Goal: Task Accomplishment & Management: Complete application form

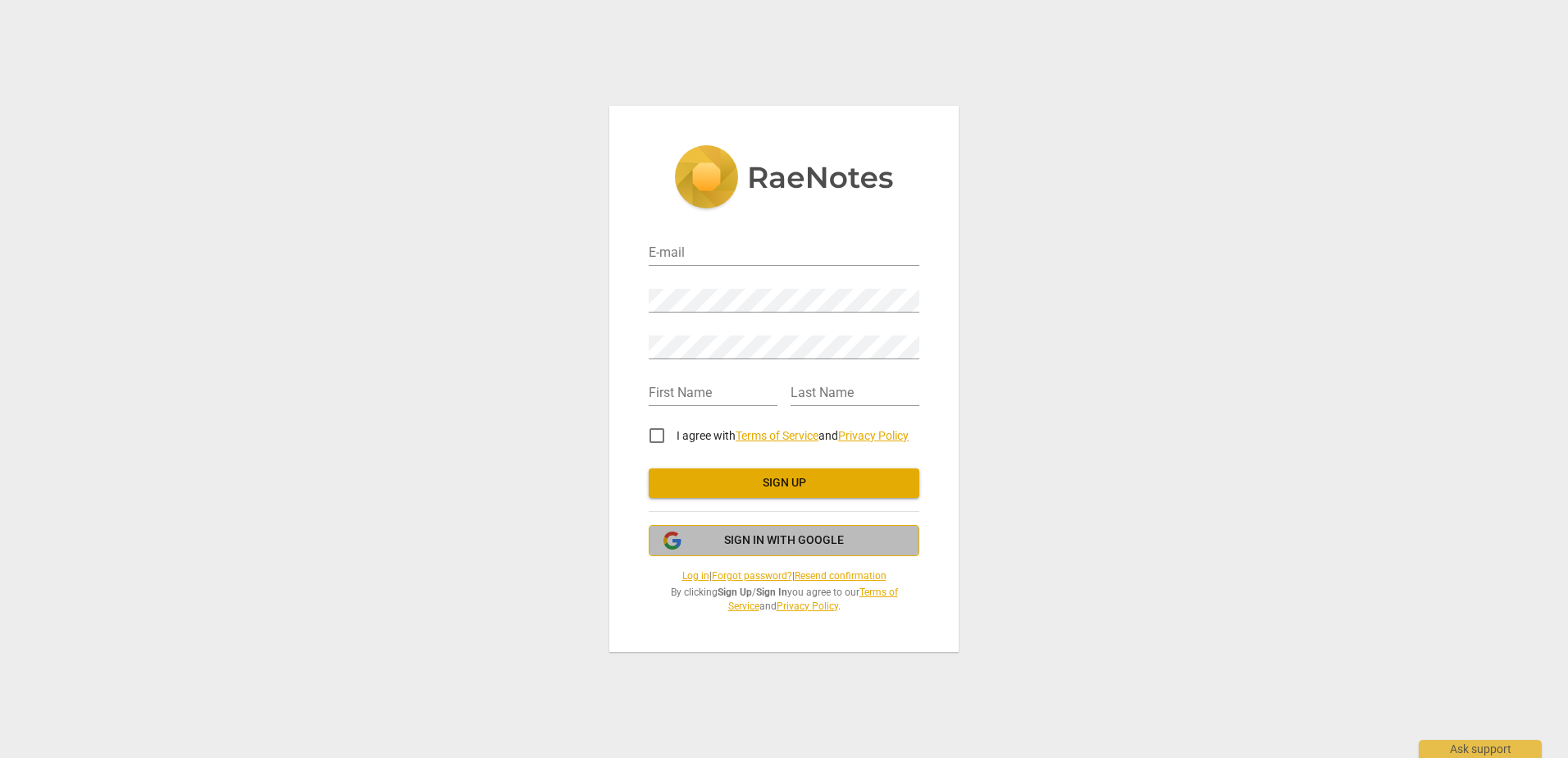
click at [805, 544] on span "Sign in with Google" at bounding box center [784, 541] width 120 height 16
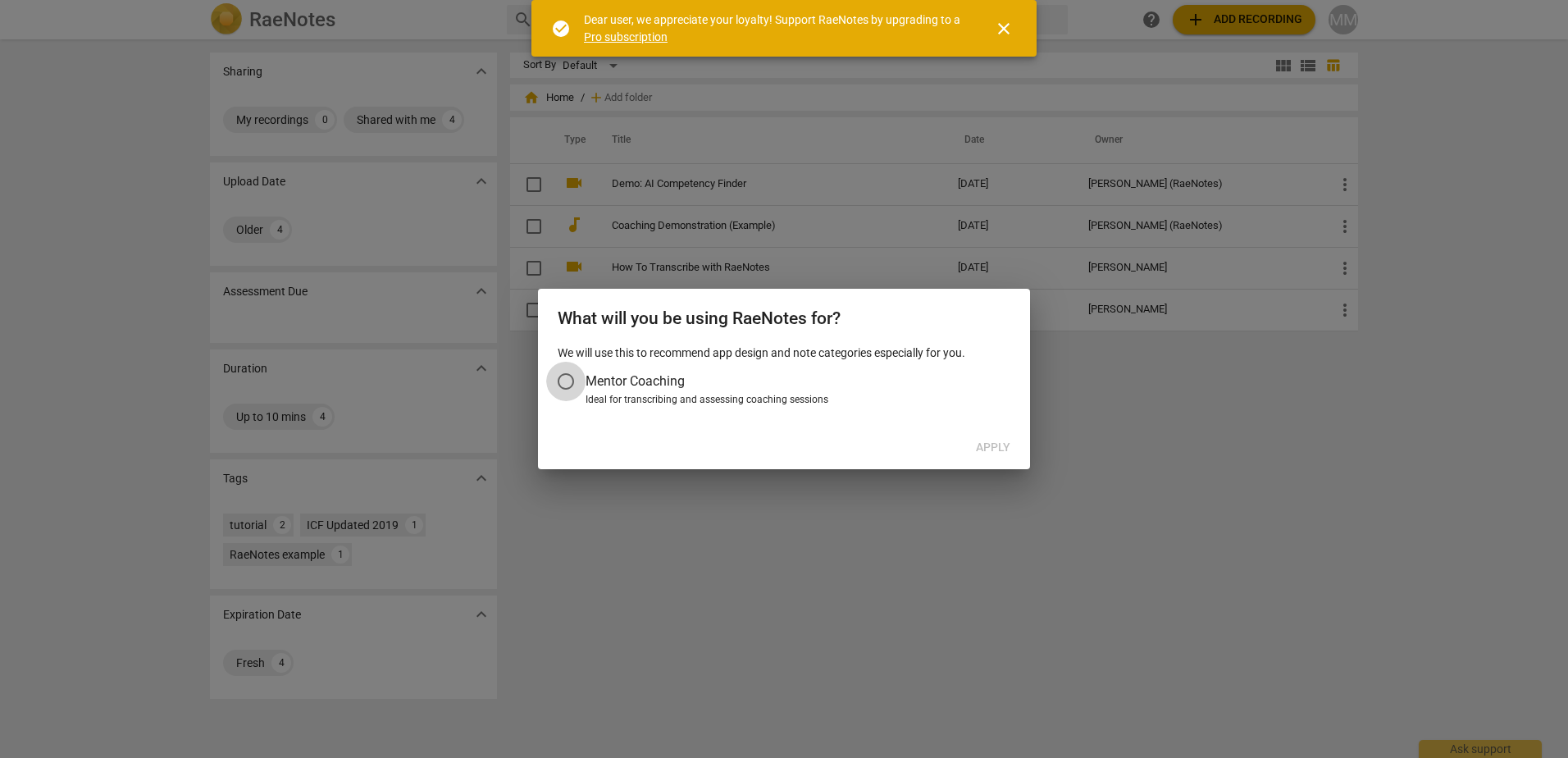
click at [565, 381] on input "Mentor Coaching" at bounding box center [565, 381] width 39 height 39
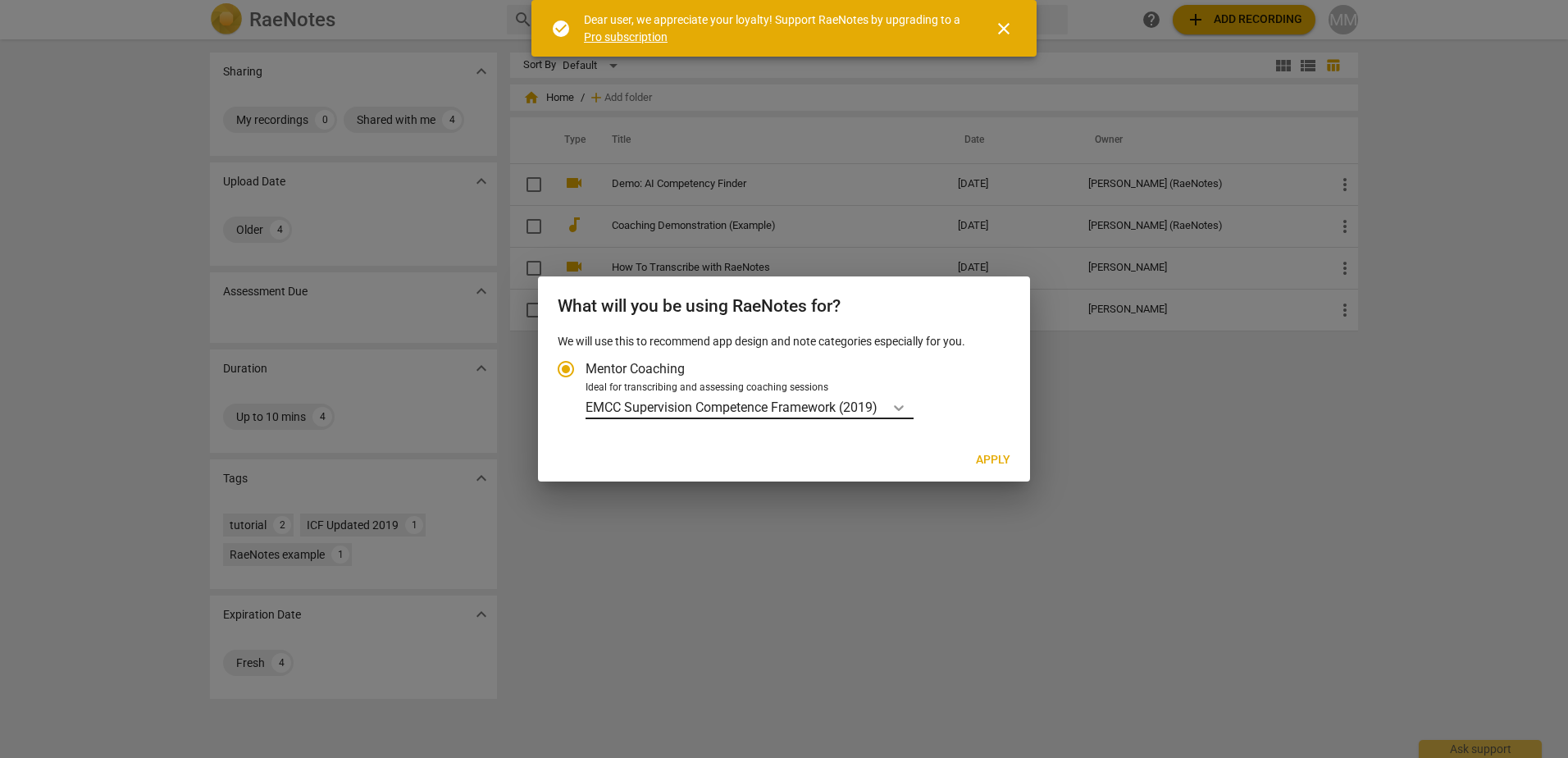
click at [903, 409] on icon "Account type" at bounding box center [899, 408] width 10 height 6
click at [0, 0] on input "Ideal for transcribing and assessing coaching sessions EMCC Supervision Compete…" at bounding box center [0, 0] width 0 height 0
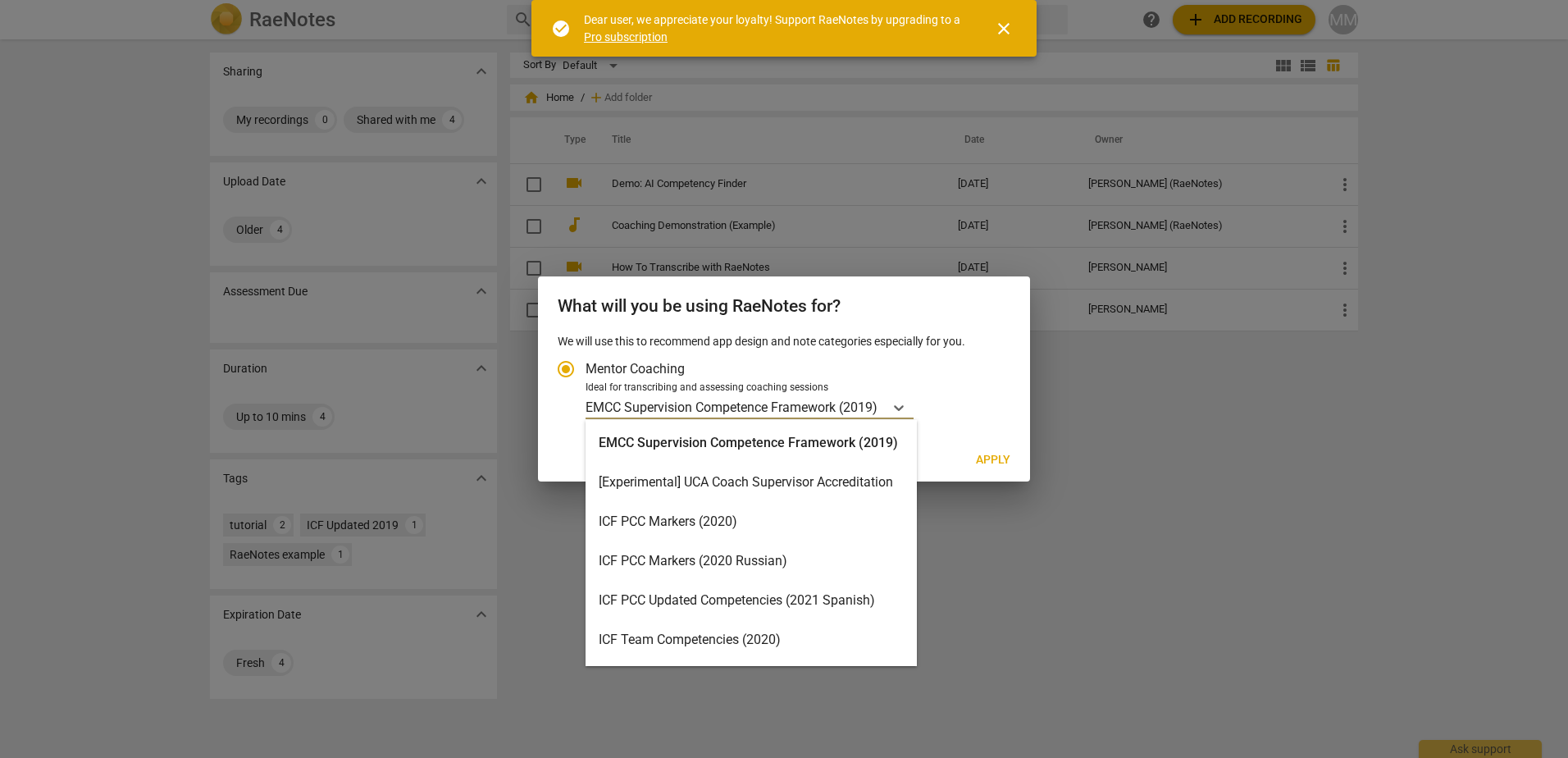
click at [755, 523] on div "ICF PCC Markers (2020)" at bounding box center [751, 521] width 331 height 39
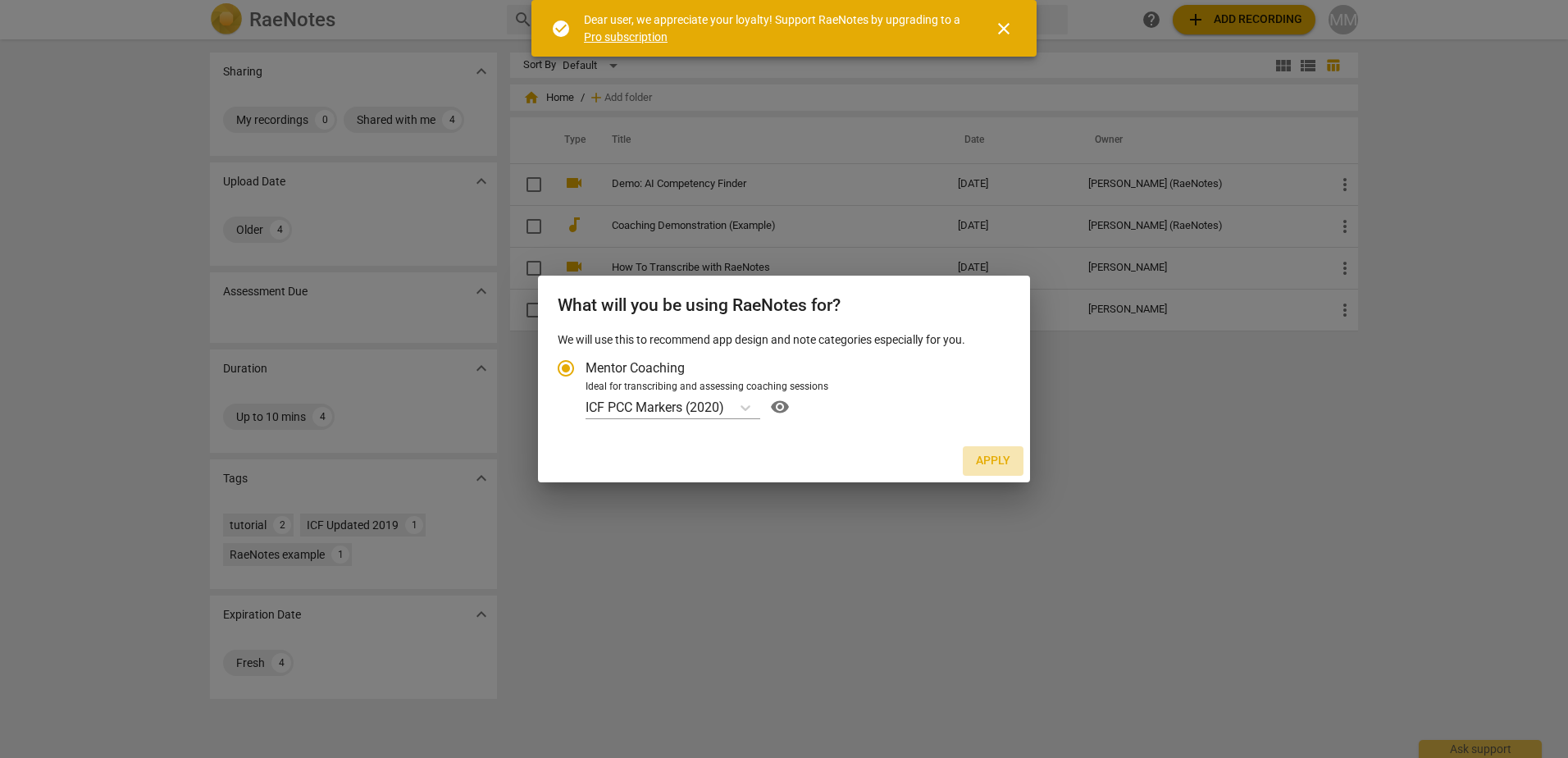
click at [991, 461] on span "Apply" at bounding box center [993, 461] width 35 height 16
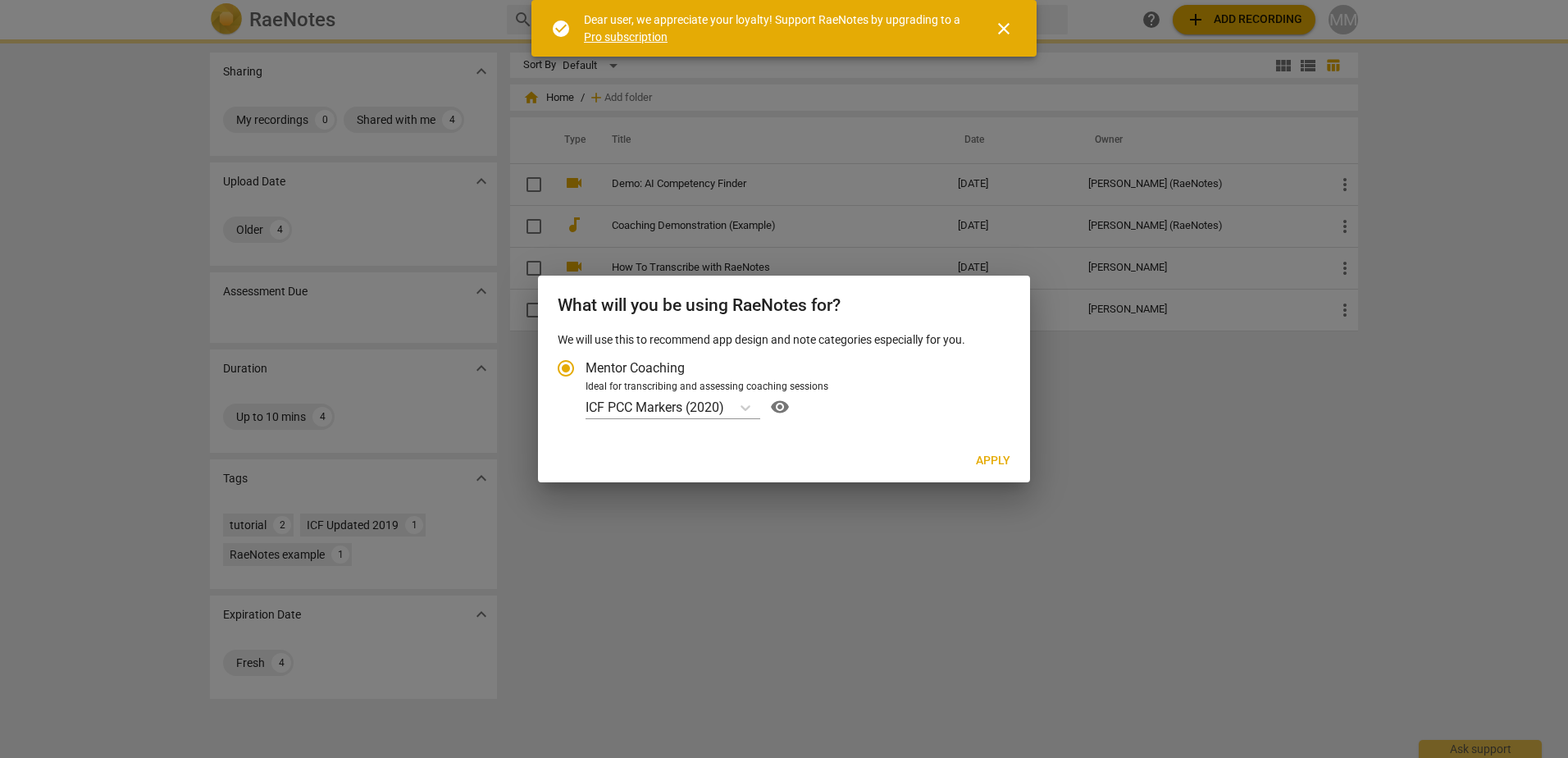
radio input "false"
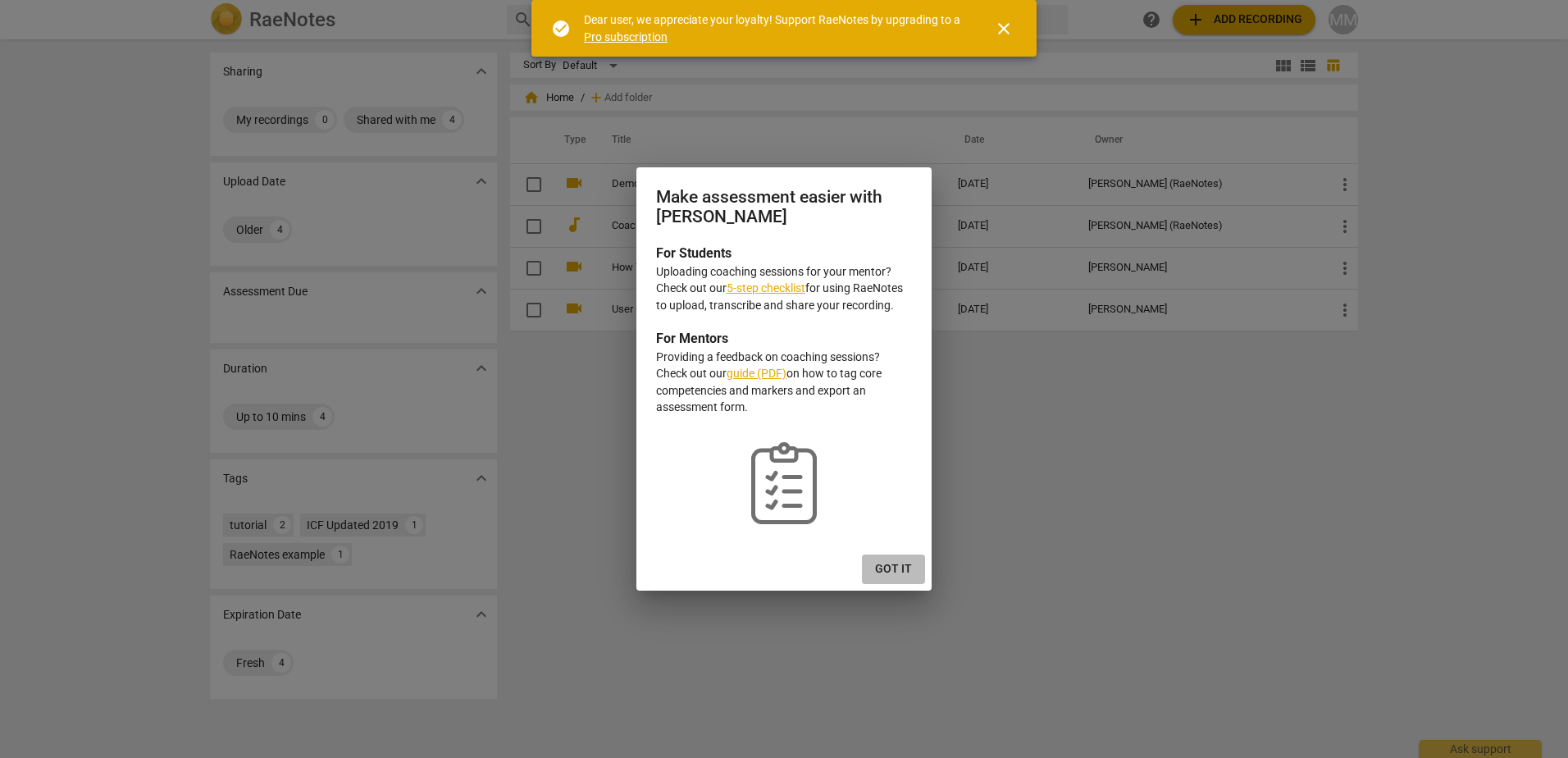
click at [891, 571] on span "Got it" at bounding box center [893, 569] width 37 height 16
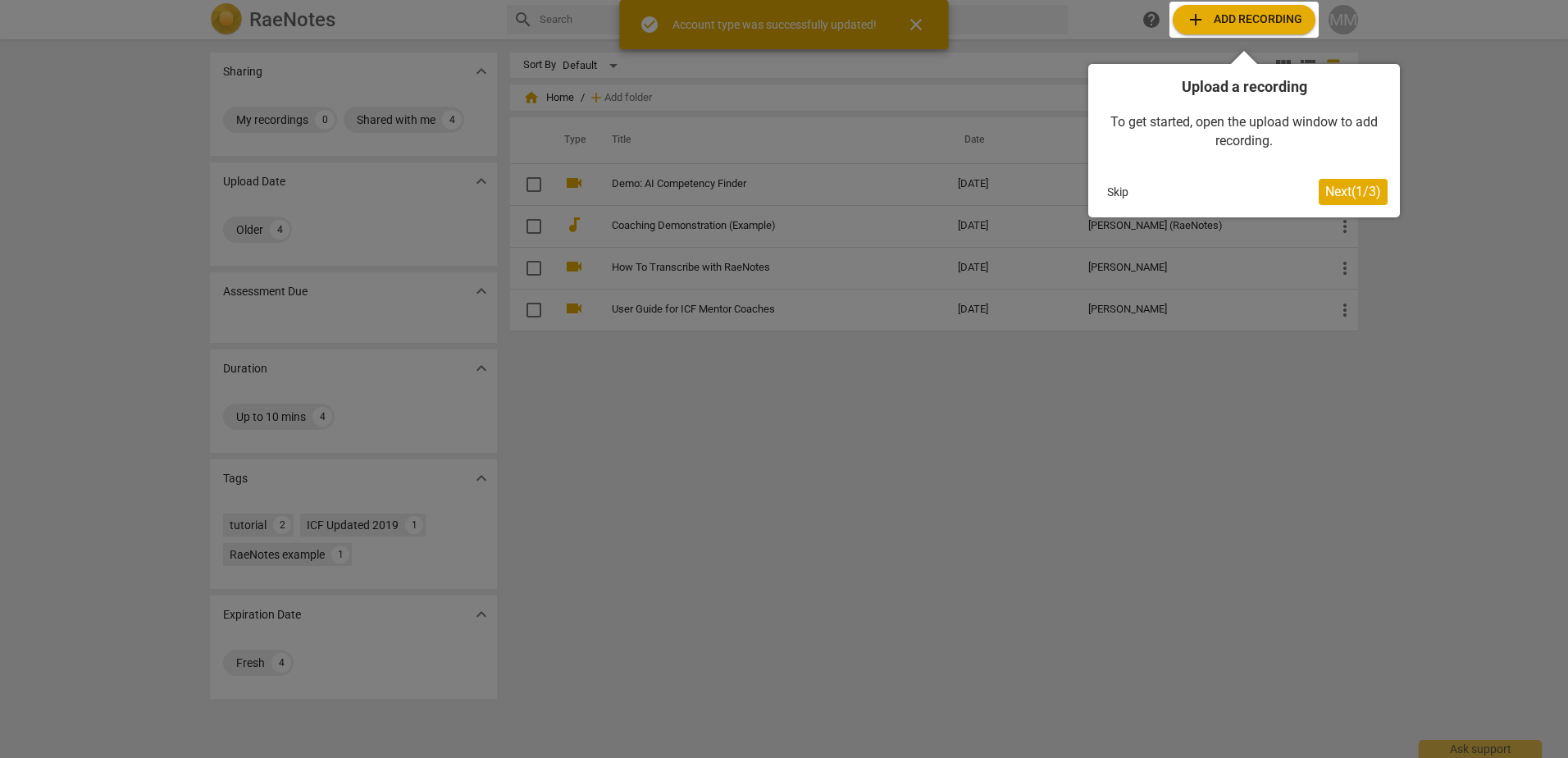
click at [1110, 190] on button "Skip" at bounding box center [1117, 191] width 35 height 25
